Goal: Use online tool/utility

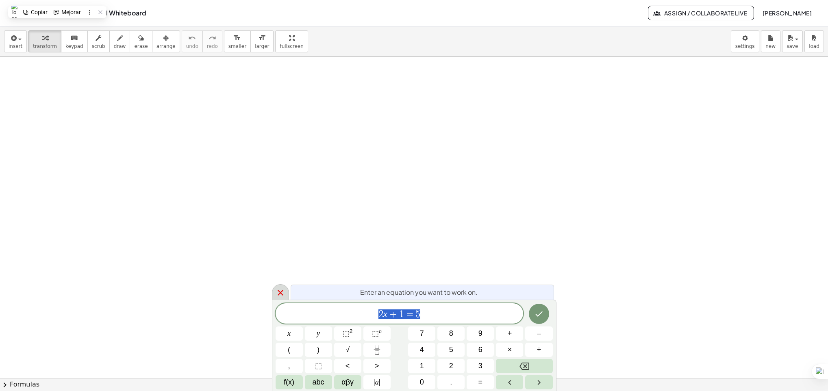
click at [275, 293] on div at bounding box center [280, 293] width 17 height 16
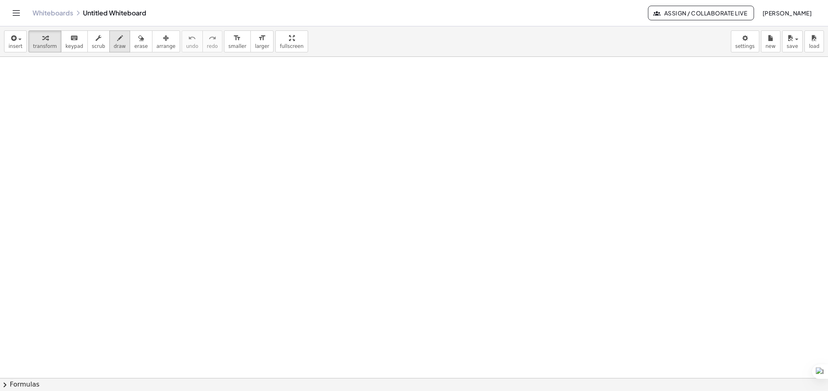
click at [117, 35] on icon "button" at bounding box center [120, 38] width 6 height 10
drag, startPoint x: 113, startPoint y: 87, endPoint x: 114, endPoint y: 104, distance: 17.1
drag, startPoint x: 134, startPoint y: 94, endPoint x: 140, endPoint y: 93, distance: 6.2
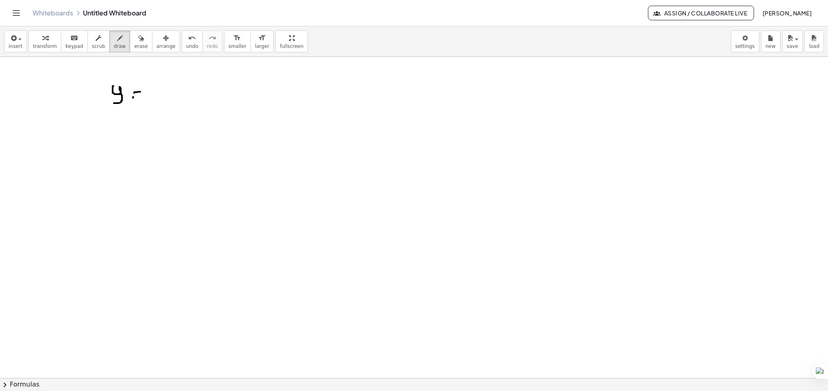
drag, startPoint x: 133, startPoint y: 98, endPoint x: 143, endPoint y: 97, distance: 9.8
drag, startPoint x: 149, startPoint y: 91, endPoint x: 161, endPoint y: 98, distance: 13.5
drag, startPoint x: 171, startPoint y: 93, endPoint x: 166, endPoint y: 99, distance: 7.8
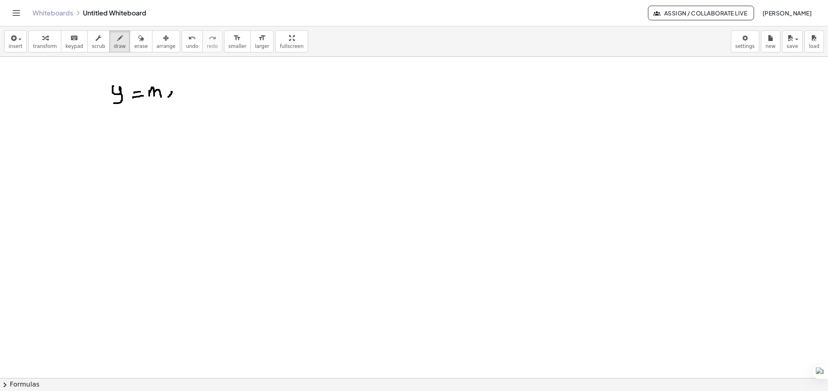
drag, startPoint x: 166, startPoint y: 94, endPoint x: 176, endPoint y: 97, distance: 10.2
drag, startPoint x: 188, startPoint y: 93, endPoint x: 193, endPoint y: 93, distance: 4.5
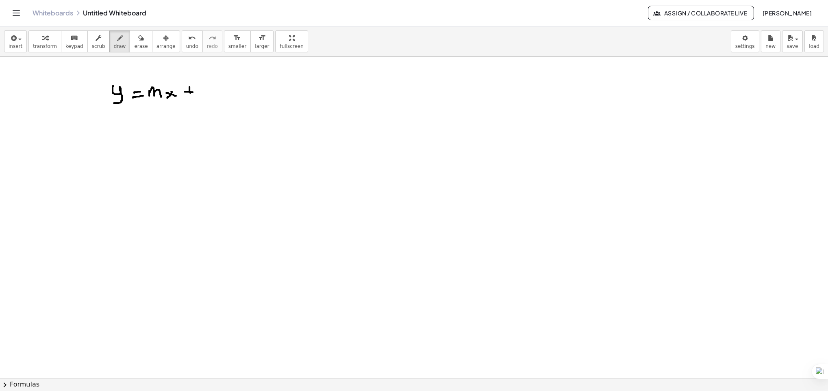
drag, startPoint x: 189, startPoint y: 88, endPoint x: 190, endPoint y: 94, distance: 6.6
drag, startPoint x: 195, startPoint y: 83, endPoint x: 199, endPoint y: 92, distance: 9.7
